Goal: Task Accomplishment & Management: Manage account settings

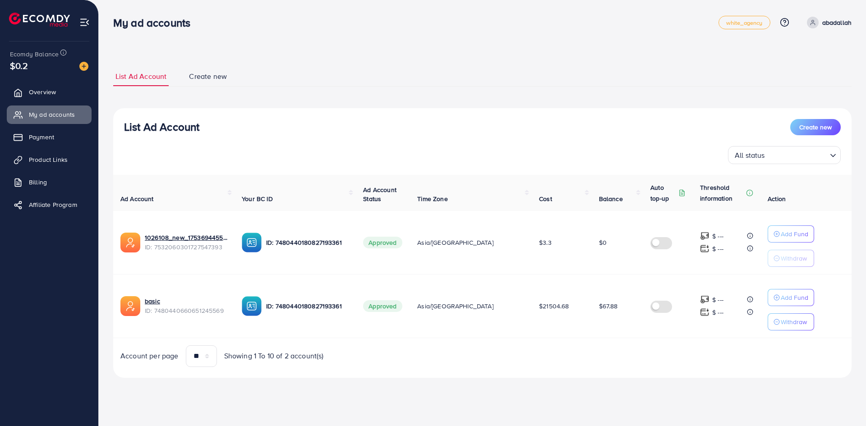
drag, startPoint x: 282, startPoint y: 88, endPoint x: 617, endPoint y: 399, distance: 456.9
click at [617, 403] on div "List Ad Account Create new List Ad Account Create new All status Loading... Ad …" at bounding box center [482, 201] width 767 height 403
click at [616, 391] on div "List Ad Account Create new List Ad Account Create new All status Loading... Ad …" at bounding box center [482, 201] width 767 height 403
drag, startPoint x: 616, startPoint y: 391, endPoint x: 306, endPoint y: 21, distance: 483.3
click at [307, 22] on div "My ad accounts white_agency Help Center Contact Support Plans and Pricing Term …" at bounding box center [433, 201] width 866 height 403
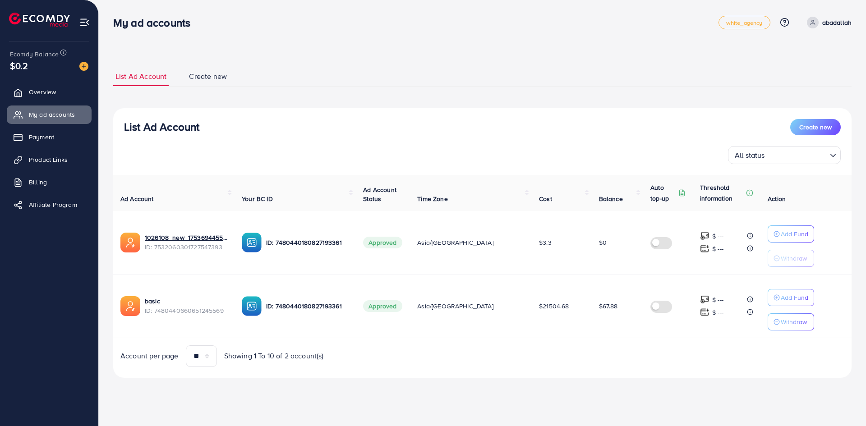
click at [133, 9] on nav "My ad accounts white_agency Help Center Contact Support Plans and Pricing Term …" at bounding box center [482, 22] width 738 height 32
drag, startPoint x: 109, startPoint y: 10, endPoint x: 676, endPoint y: 372, distance: 672.7
click at [676, 372] on div "List Ad Account Create new List Ad Account Create new All status Loading... Ad …" at bounding box center [482, 201] width 767 height 403
click at [676, 372] on div "List Ad Account Create new All status Loading... Ad Account Your BC ID Ad Accou…" at bounding box center [482, 243] width 738 height 270
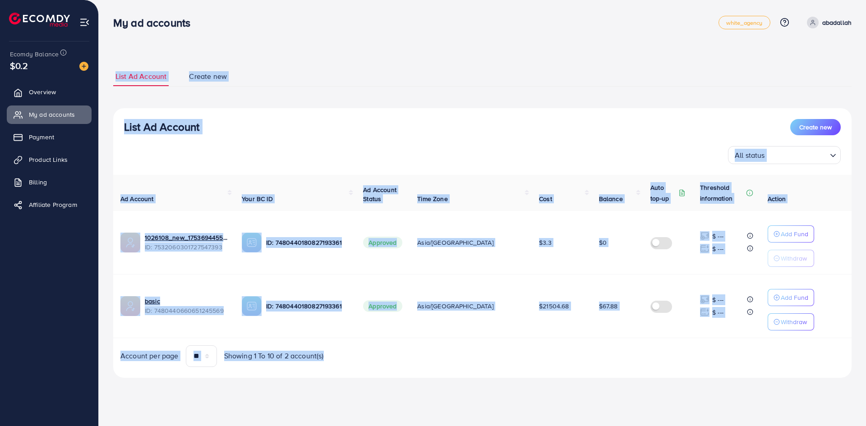
drag, startPoint x: 676, startPoint y: 372, endPoint x: 107, endPoint y: 15, distance: 671.0
click at [107, 15] on div "List Ad Account Create new List Ad Account Create new All status Loading... Ad …" at bounding box center [482, 201] width 767 height 403
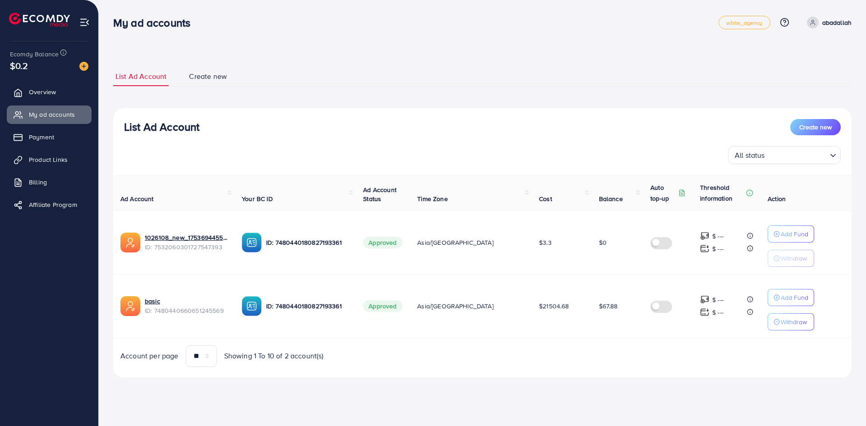
drag, startPoint x: 106, startPoint y: 12, endPoint x: 681, endPoint y: 382, distance: 683.7
click at [681, 382] on div "List Ad Account Create new List Ad Account Create new All status Loading... Ad …" at bounding box center [482, 201] width 767 height 403
click at [681, 382] on div "List Ad Account Create new List Ad Account Create new All status Loading... Ad …" at bounding box center [482, 222] width 738 height 333
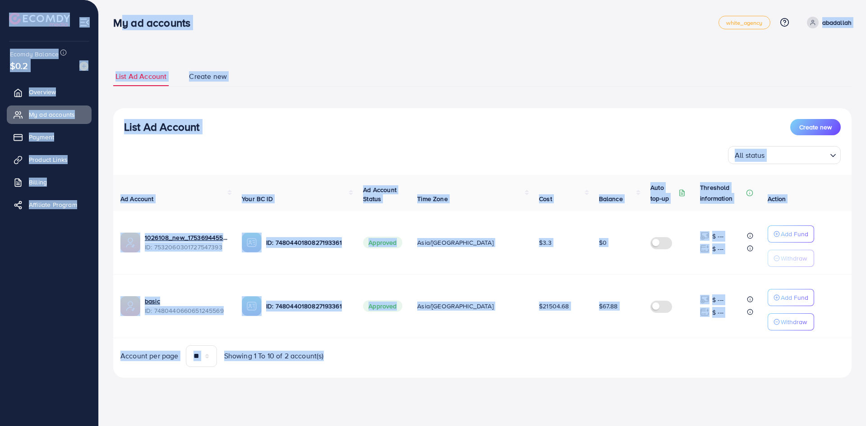
drag, startPoint x: 681, startPoint y: 382, endPoint x: 114, endPoint y: 25, distance: 670.2
click at [114, 25] on div "My ad accounts white_agency Help Center Contact Support Plans and Pricing Term …" at bounding box center [433, 201] width 866 height 403
click at [114, 25] on h3 "My ad accounts" at bounding box center [155, 22] width 84 height 13
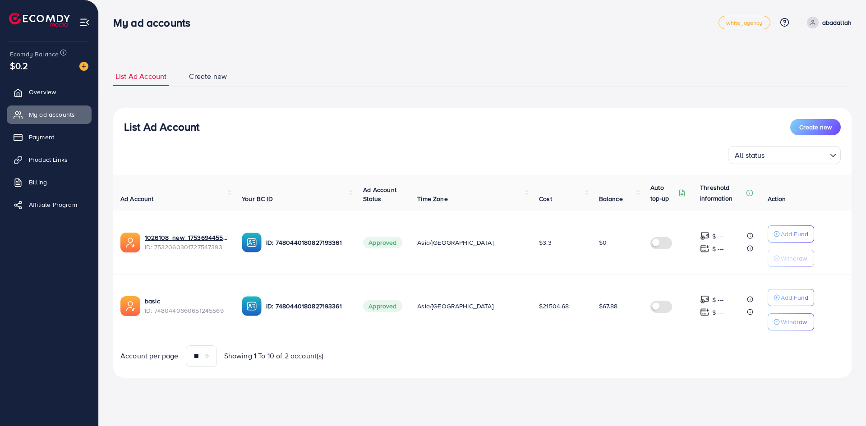
drag, startPoint x: 106, startPoint y: 15, endPoint x: 608, endPoint y: 380, distance: 620.8
click at [608, 380] on div "List Ad Account Create new List Ad Account Create new All status Loading... Ad …" at bounding box center [482, 201] width 767 height 403
click at [608, 375] on div "List Ad Account Create new All status Loading... Ad Account Your BC ID Ad Accou…" at bounding box center [482, 243] width 738 height 270
drag, startPoint x: 606, startPoint y: 368, endPoint x: 109, endPoint y: 18, distance: 608.0
click at [109, 23] on div "My ad accounts white_agency Help Center Contact Support Plans and Pricing Term …" at bounding box center [433, 201] width 866 height 403
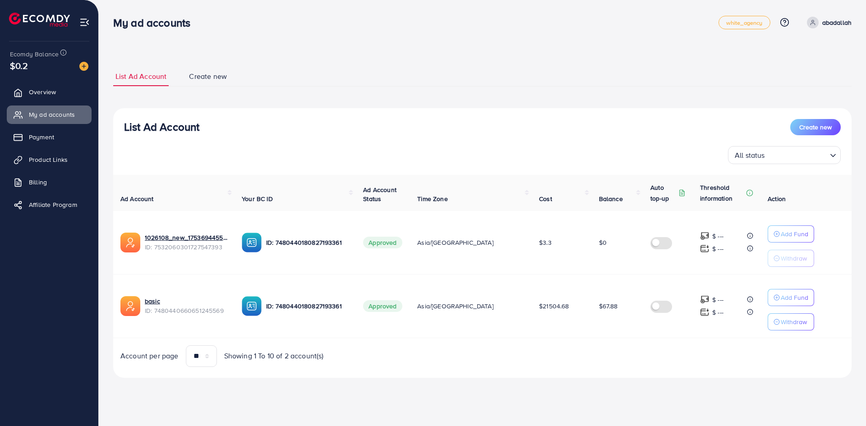
click at [108, 16] on div "My ad accounts" at bounding box center [155, 22] width 99 height 13
drag, startPoint x: 106, startPoint y: 12, endPoint x: 573, endPoint y: 372, distance: 589.0
click at [573, 372] on div "List Ad Account Create new List Ad Account Create new All status Loading... Ad …" at bounding box center [482, 201] width 767 height 403
click at [573, 372] on div "List Ad Account Create new All status Loading... Ad Account Your BC ID Ad Accou…" at bounding box center [482, 243] width 738 height 270
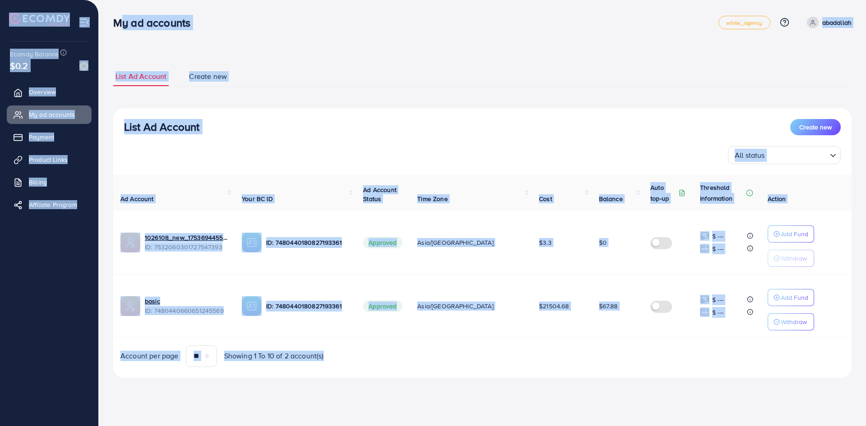
drag, startPoint x: 573, startPoint y: 372, endPoint x: 113, endPoint y: 13, distance: 583.4
click at [113, 13] on div "My ad accounts white_agency Help Center Contact Support Plans and Pricing Term …" at bounding box center [433, 201] width 866 height 403
click at [105, 10] on div "List Ad Account Create new List Ad Account Create new All status Loading... Ad …" at bounding box center [482, 201] width 767 height 403
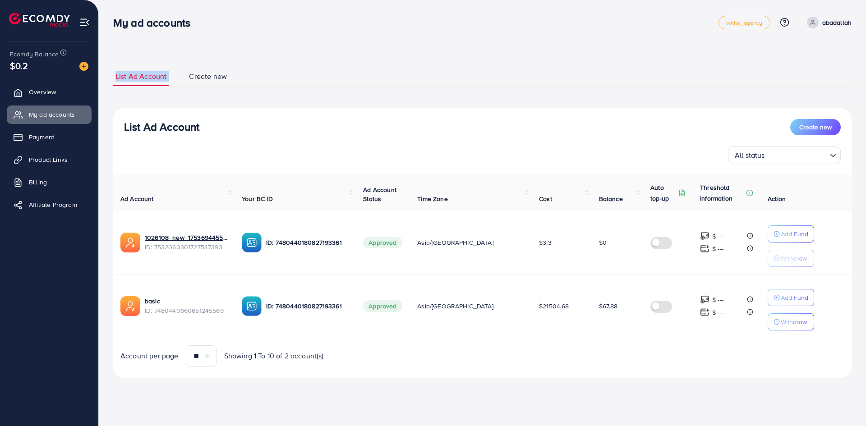
click at [106, 10] on div "List Ad Account Create new List Ad Account Create new All status Loading... Ad …" at bounding box center [482, 201] width 767 height 403
click at [112, 14] on div "List Ad Account Create new List Ad Account Create new All status Loading... Ad …" at bounding box center [482, 201] width 767 height 403
click at [109, 10] on div "List Ad Account Create new List Ad Account Create new All status Loading... Ad …" at bounding box center [482, 201] width 767 height 403
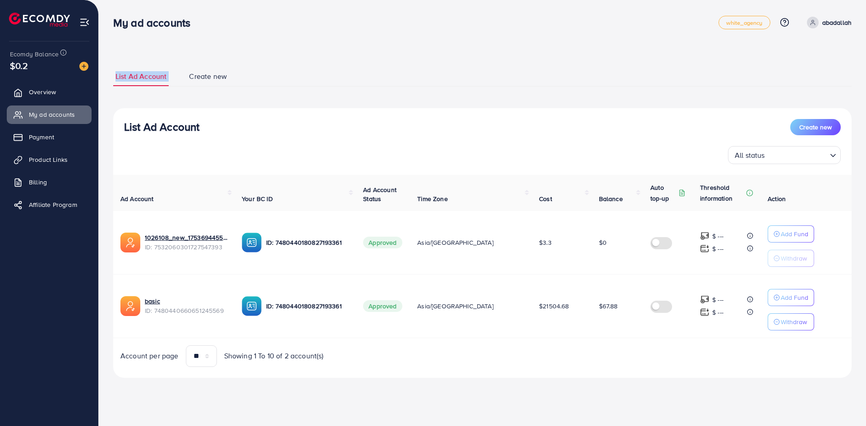
click at [105, 18] on div "List Ad Account Create new List Ad Account Create new All status Loading... Ad …" at bounding box center [482, 201] width 767 height 403
drag, startPoint x: 106, startPoint y: 14, endPoint x: 542, endPoint y: 377, distance: 568.1
click at [542, 378] on div "List Ad Account Create new List Ad Account Create new All status Loading... Ad …" at bounding box center [482, 201] width 767 height 403
click at [543, 375] on div "List Ad Account Create new All status Loading... Ad Account Your BC ID Ad Accou…" at bounding box center [482, 243] width 738 height 270
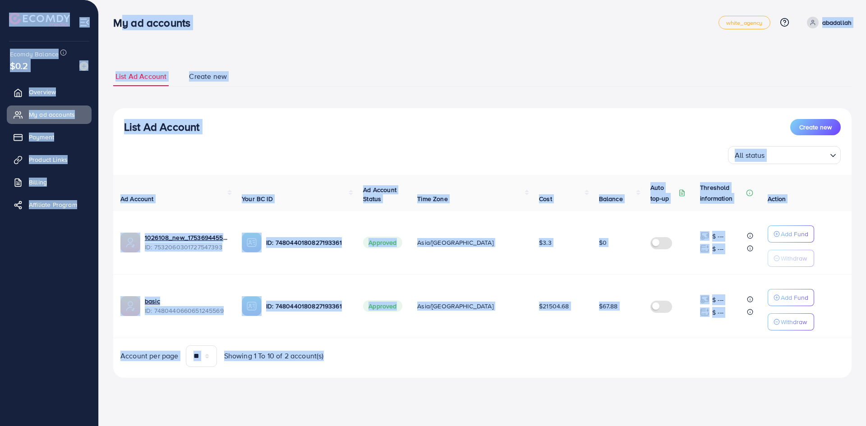
drag, startPoint x: 543, startPoint y: 375, endPoint x: 112, endPoint y: 23, distance: 556.4
click at [114, 25] on div "My ad accounts white_agency Help Center Contact Support Plans and Pricing Term …" at bounding box center [433, 201] width 866 height 403
click at [109, 20] on div "My ad accounts" at bounding box center [155, 22] width 99 height 13
click at [110, 20] on div "My ad accounts" at bounding box center [155, 22] width 99 height 13
click at [110, 21] on div "My ad accounts" at bounding box center [155, 22] width 99 height 13
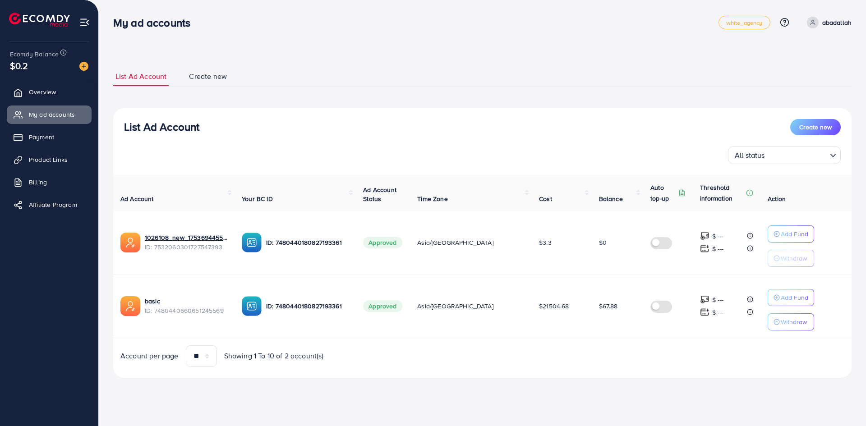
click at [110, 21] on div "My ad accounts" at bounding box center [155, 22] width 99 height 13
click at [110, 24] on div "My ad accounts" at bounding box center [155, 22] width 99 height 13
